Goal: Obtain resource: Download file/media

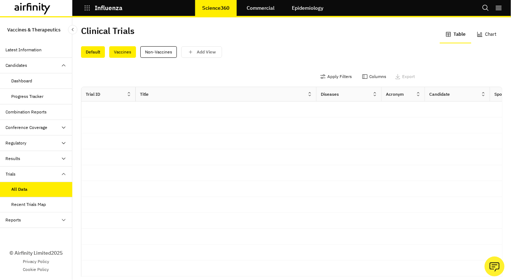
click at [126, 52] on div "Vaccines" at bounding box center [122, 52] width 27 height 12
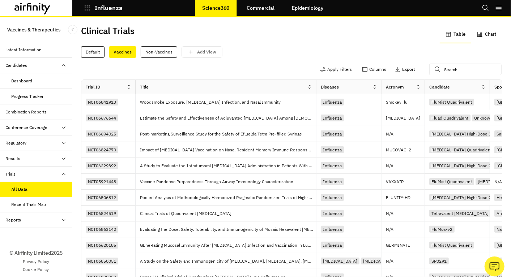
click at [395, 69] on icon "button" at bounding box center [397, 69] width 4 height 5
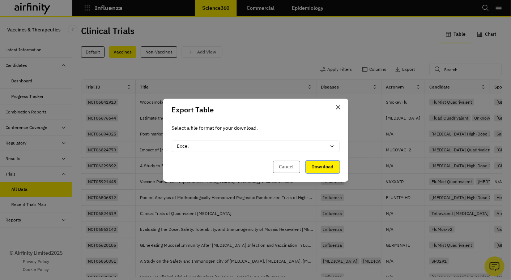
click at [318, 168] on button "Download" at bounding box center [323, 167] width 34 height 12
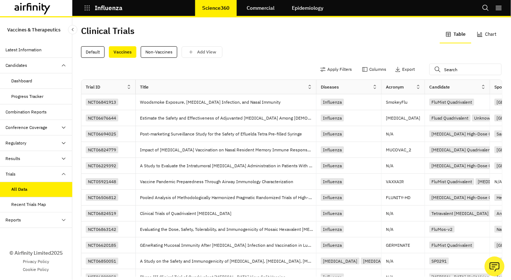
click at [44, 143] on div "Regulatory" at bounding box center [39, 143] width 66 height 7
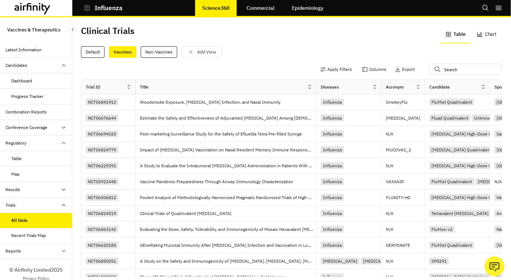
click at [22, 155] on div "Table" at bounding box center [42, 158] width 61 height 7
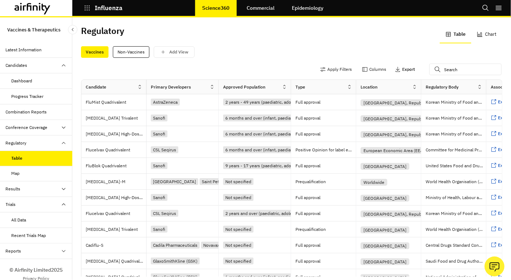
click at [402, 67] on p "Export" at bounding box center [408, 69] width 13 height 5
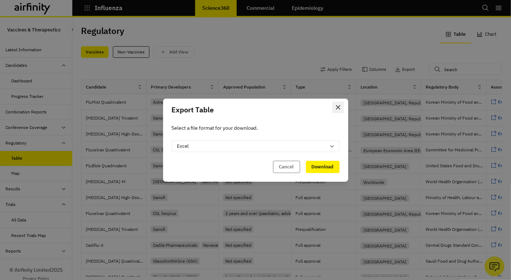
click at [339, 106] on icon "Close" at bounding box center [338, 107] width 4 height 4
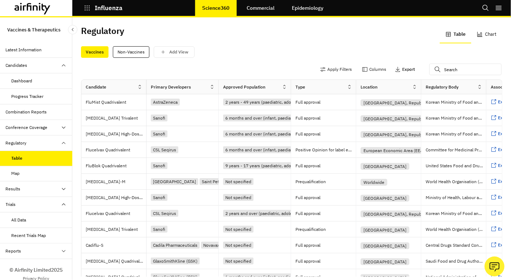
click at [395, 66] on button "Export" at bounding box center [405, 70] width 20 height 12
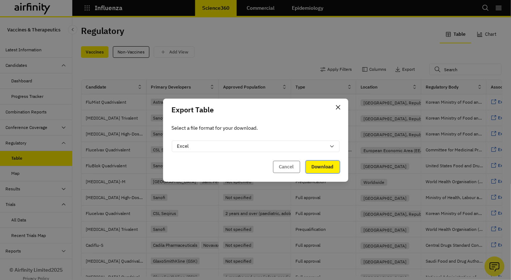
click at [329, 164] on button "Download" at bounding box center [323, 167] width 34 height 12
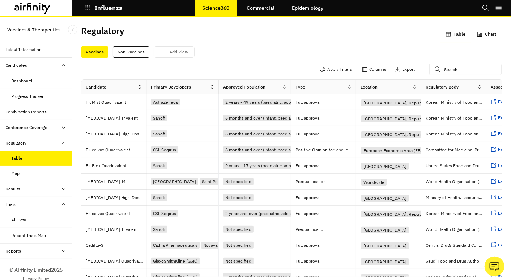
click at [254, 41] on div "Regulatory Table Chart" at bounding box center [291, 34] width 421 height 17
click at [23, 65] on div "Candidates" at bounding box center [17, 65] width 22 height 7
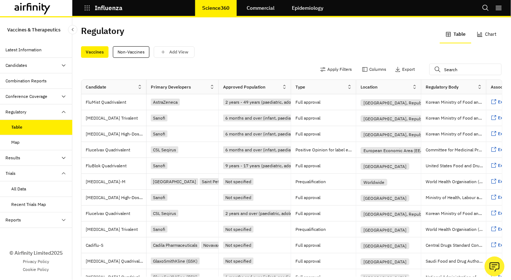
click at [9, 60] on div "Candidates" at bounding box center [36, 66] width 72 height 16
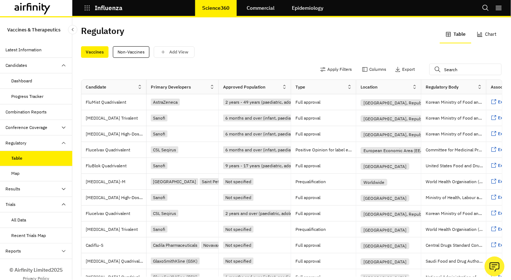
click at [15, 84] on div "Dashboard" at bounding box center [36, 81] width 72 height 16
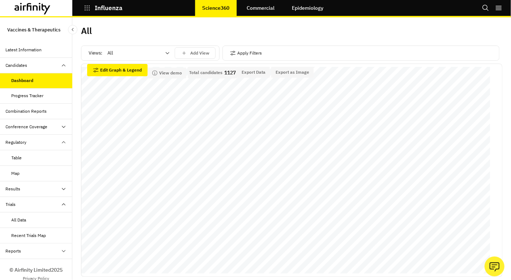
click at [152, 52] on div at bounding box center [133, 53] width 53 height 9
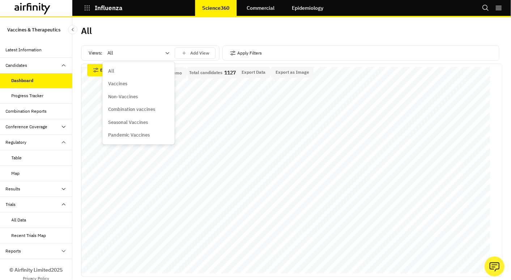
click at [115, 96] on p "Non-Vaccines" at bounding box center [123, 96] width 30 height 7
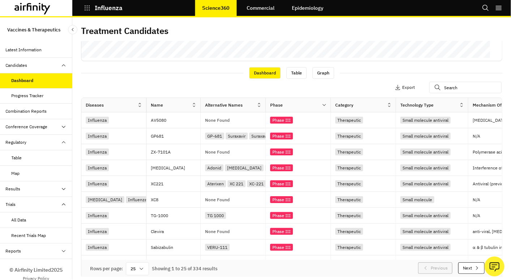
scroll to position [217, 0]
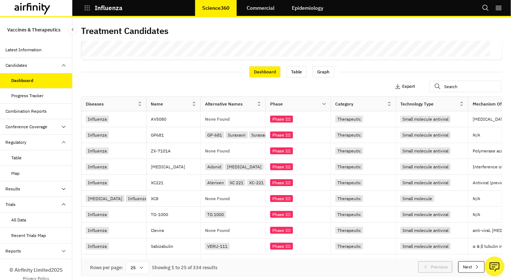
click at [402, 85] on p "Export" at bounding box center [408, 86] width 13 height 5
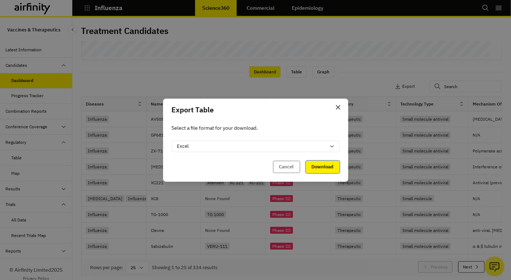
click at [321, 163] on button "Download" at bounding box center [323, 167] width 34 height 12
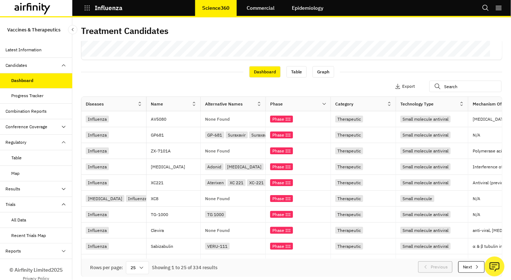
click at [21, 217] on div "All Data" at bounding box center [19, 220] width 15 height 7
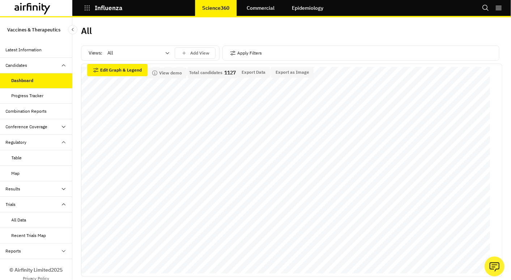
click at [123, 54] on div at bounding box center [133, 53] width 53 height 9
